Goal: Navigation & Orientation: Find specific page/section

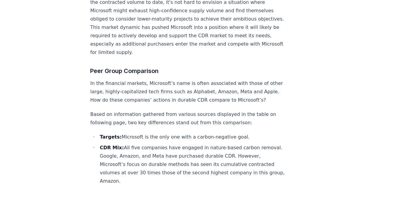
scroll to position [2111, 0]
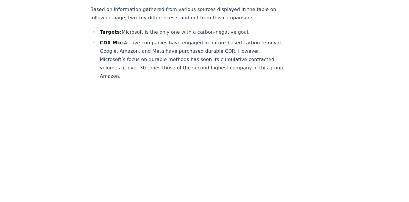
drag, startPoint x: 300, startPoint y: 99, endPoint x: 298, endPoint y: 117, distance: 18.2
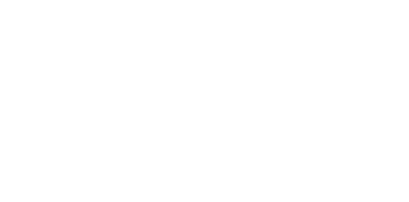
scroll to position [2247, 0]
drag, startPoint x: 259, startPoint y: 114, endPoint x: 303, endPoint y: 132, distance: 47.9
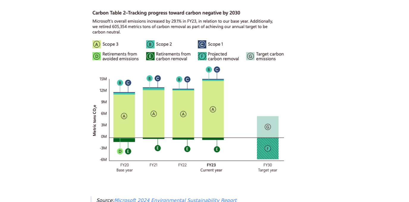
scroll to position [0, 0]
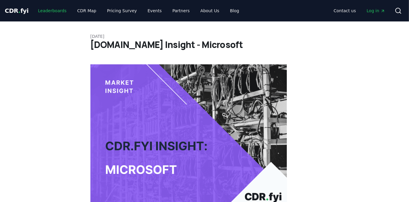
click at [49, 10] on link "Leaderboards" at bounding box center [52, 10] width 38 height 11
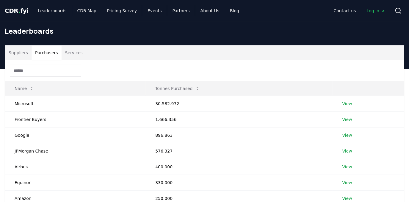
click at [37, 51] on button "Purchasers" at bounding box center [47, 53] width 30 height 14
click at [67, 54] on button "Services" at bounding box center [74, 53] width 25 height 14
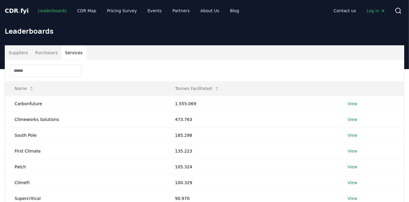
click at [41, 12] on link "Leaderboards" at bounding box center [52, 10] width 38 height 11
click at [85, 10] on link "CDR Map" at bounding box center [87, 10] width 29 height 11
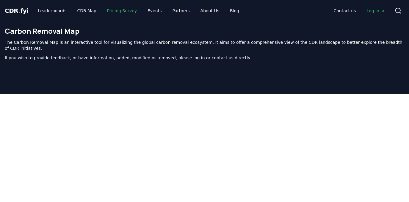
click at [118, 10] on link "Pricing Survey" at bounding box center [121, 10] width 39 height 11
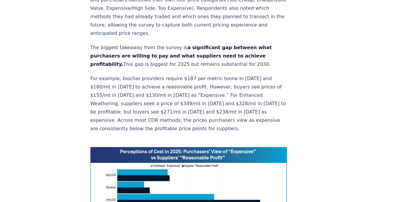
scroll to position [379, 0]
